Goal: Contribute content

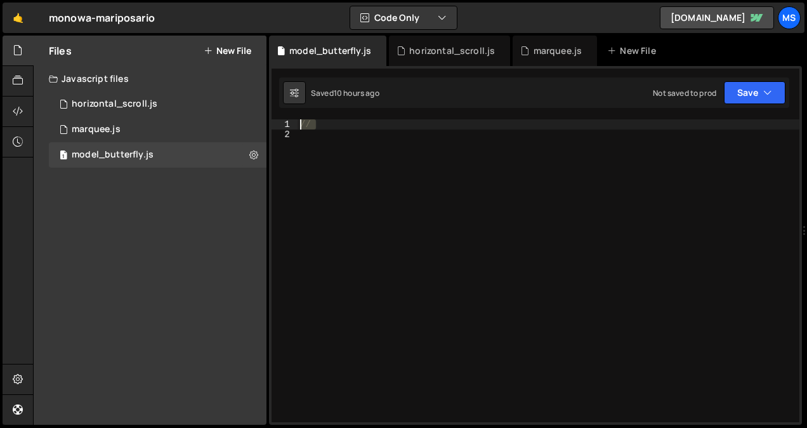
drag, startPoint x: 331, startPoint y: 121, endPoint x: 289, endPoint y: 122, distance: 41.9
click at [289, 121] on div "// 1 2 // ההההההההההההההההההההההההההההההההההההההההההההההההההההההההההההההההההההה…" at bounding box center [536, 270] width 528 height 303
click at [455, 150] on div at bounding box center [549, 281] width 502 height 324
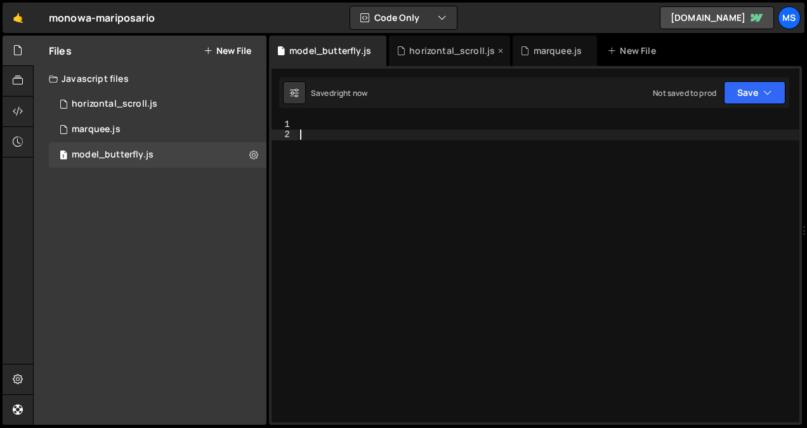
click at [446, 46] on div "horizontal_scroll.js" at bounding box center [452, 50] width 86 height 13
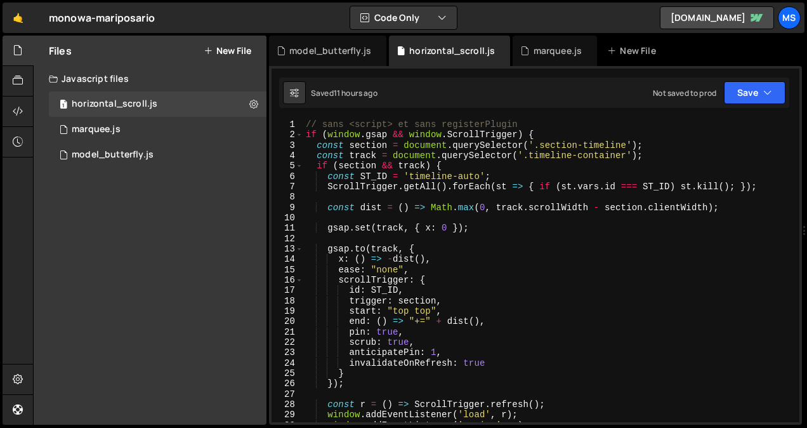
type textarea "// sans <script> et sans registerPlugin"
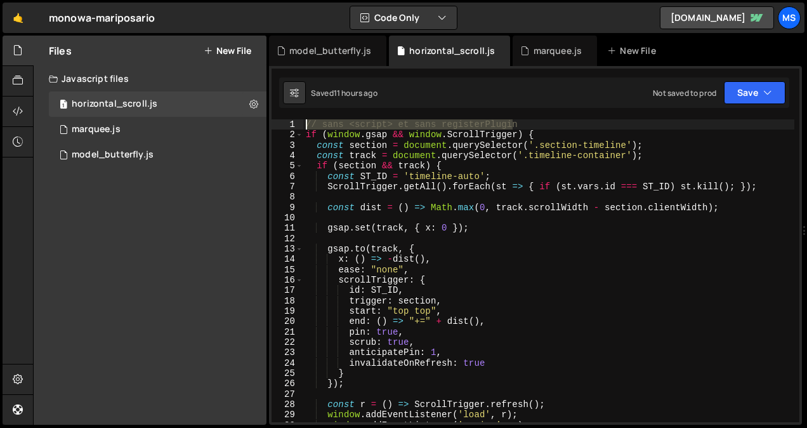
drag, startPoint x: 539, startPoint y: 121, endPoint x: 281, endPoint y: 112, distance: 258.5
click at [281, 112] on div "1 Type cmd + s to save your Javascript file. הההההההההההההההההההההההההההההההההה…" at bounding box center [535, 245] width 533 height 359
type textarea "if (window.gsap && window.ScrollTrigger) {"
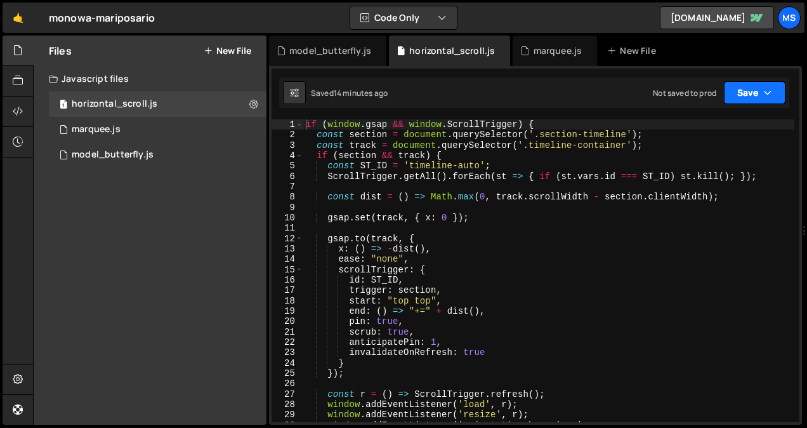
click at [748, 93] on button "Save" at bounding box center [755, 92] width 62 height 23
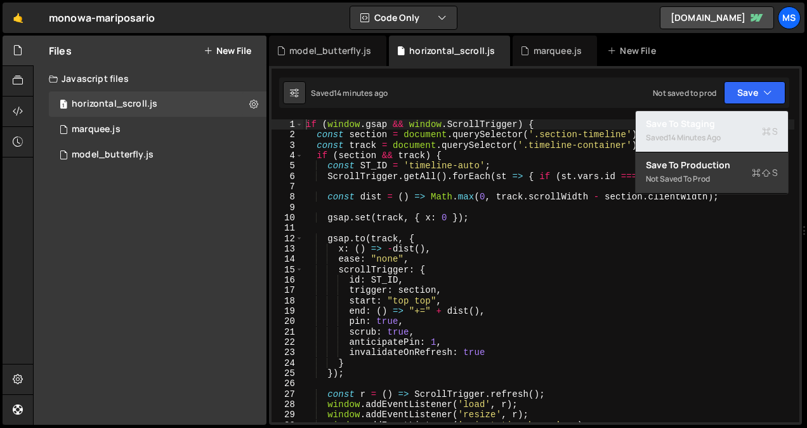
click at [696, 134] on div "14 minutes ago" at bounding box center [694, 137] width 53 height 11
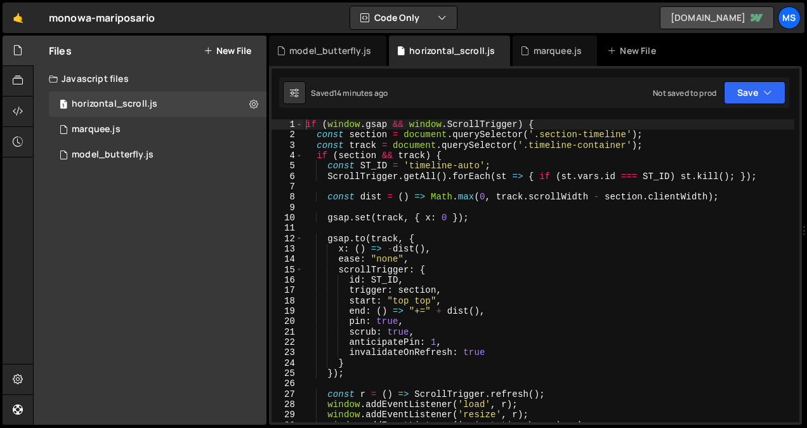
click at [705, 23] on link "[DOMAIN_NAME]" at bounding box center [717, 17] width 114 height 23
